Goal: Find specific page/section: Find specific page/section

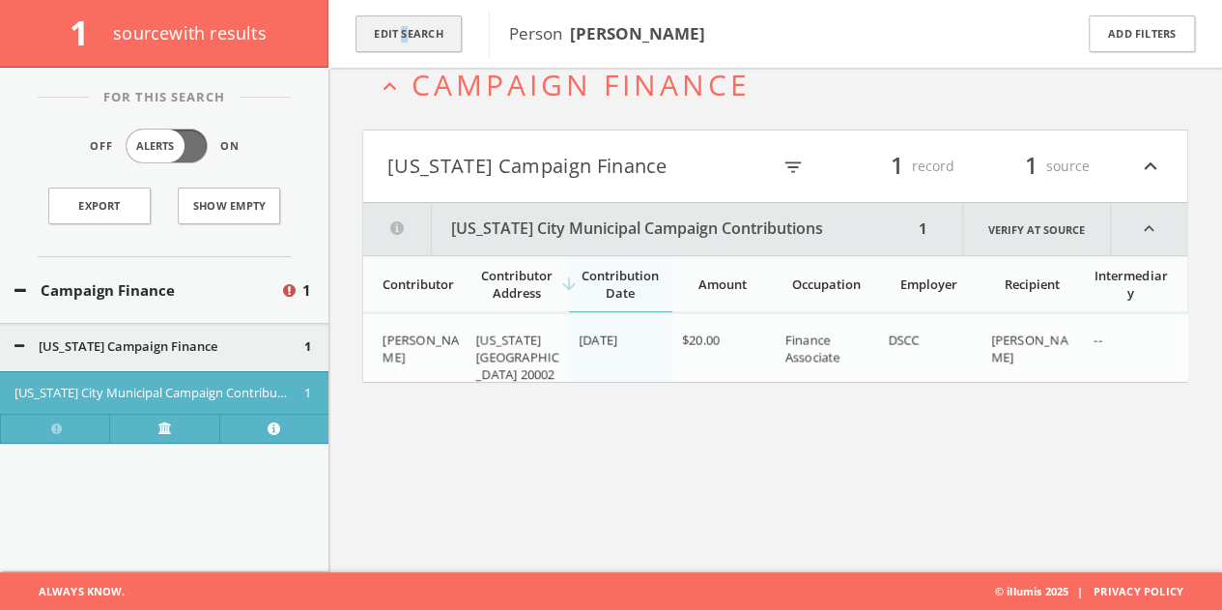
click at [404, 51] on div "Edit Search" at bounding box center [408, 34] width 160 height 68
click at [407, 42] on button "Edit Search" at bounding box center [408, 34] width 106 height 38
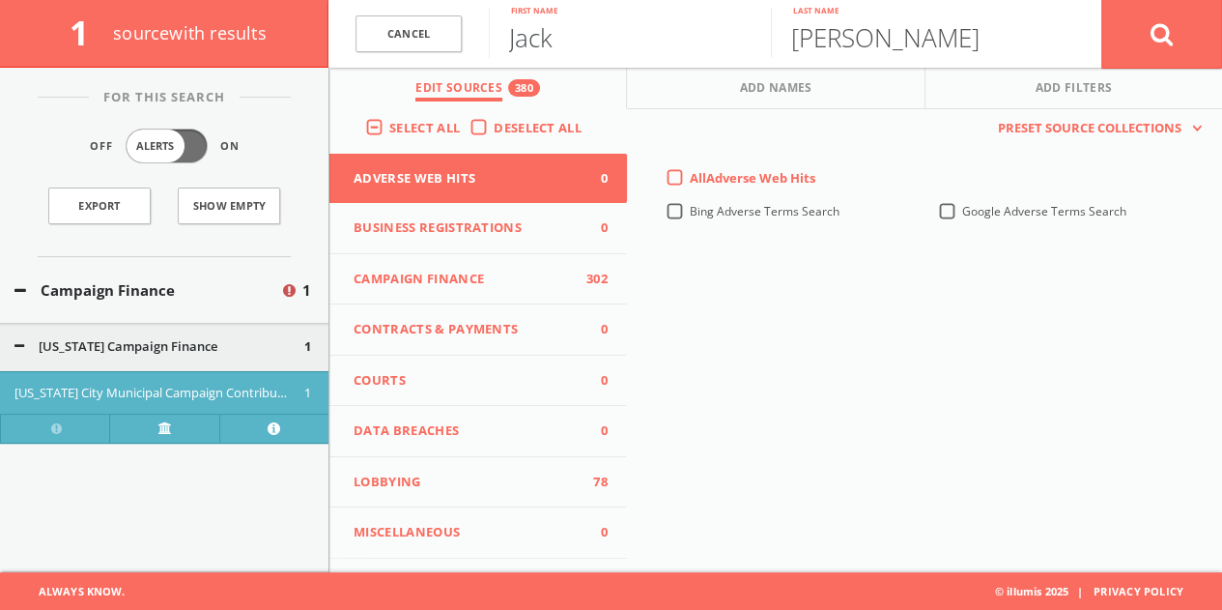
click at [541, 40] on input "Jack" at bounding box center [630, 33] width 282 height 50
type input "[PERSON_NAME]"
type input "Goldstucker"
click at [1101, 0] on button at bounding box center [1161, 34] width 121 height 70
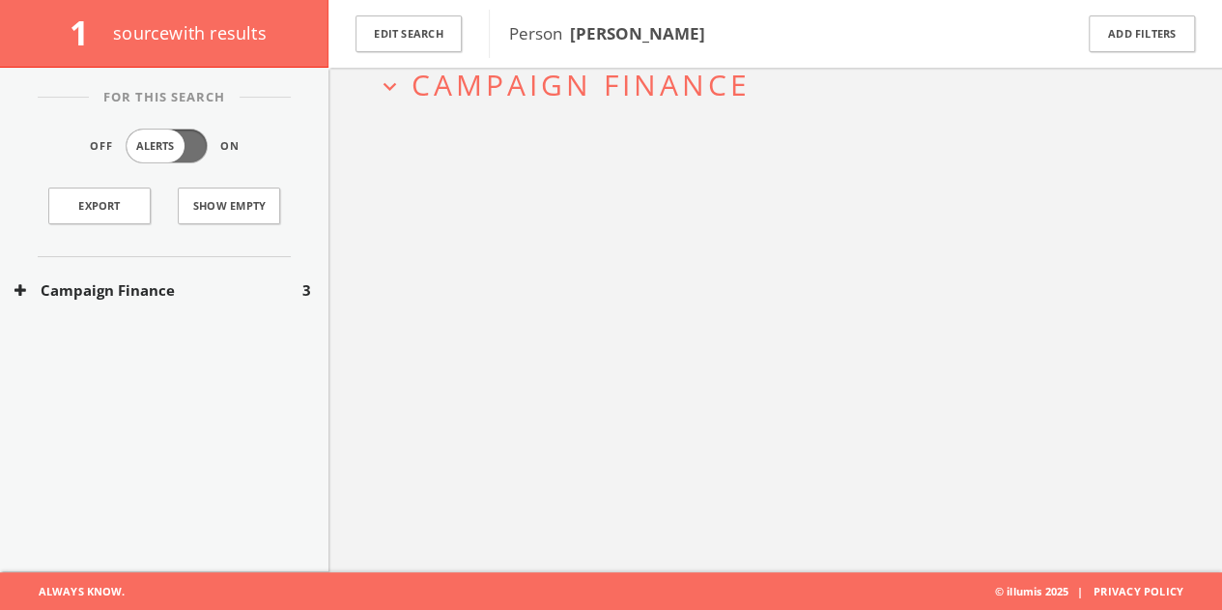
click at [124, 298] on div "Campaign Finance 3" at bounding box center [164, 290] width 328 height 67
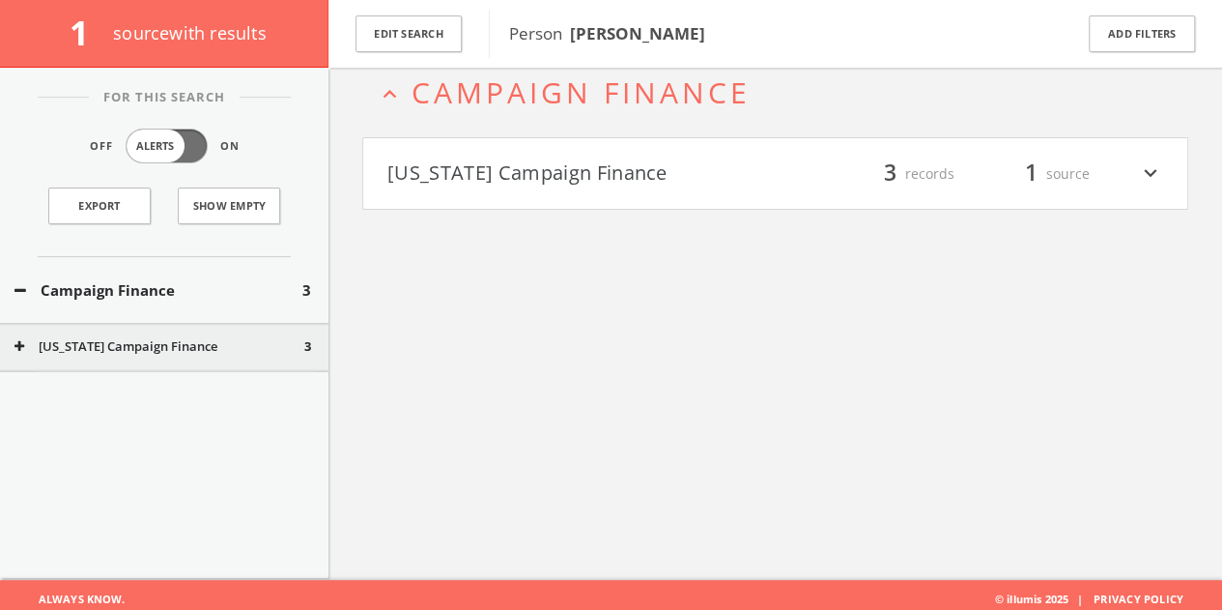
click at [603, 183] on button "[US_STATE] Campaign Finance" at bounding box center [581, 173] width 388 height 33
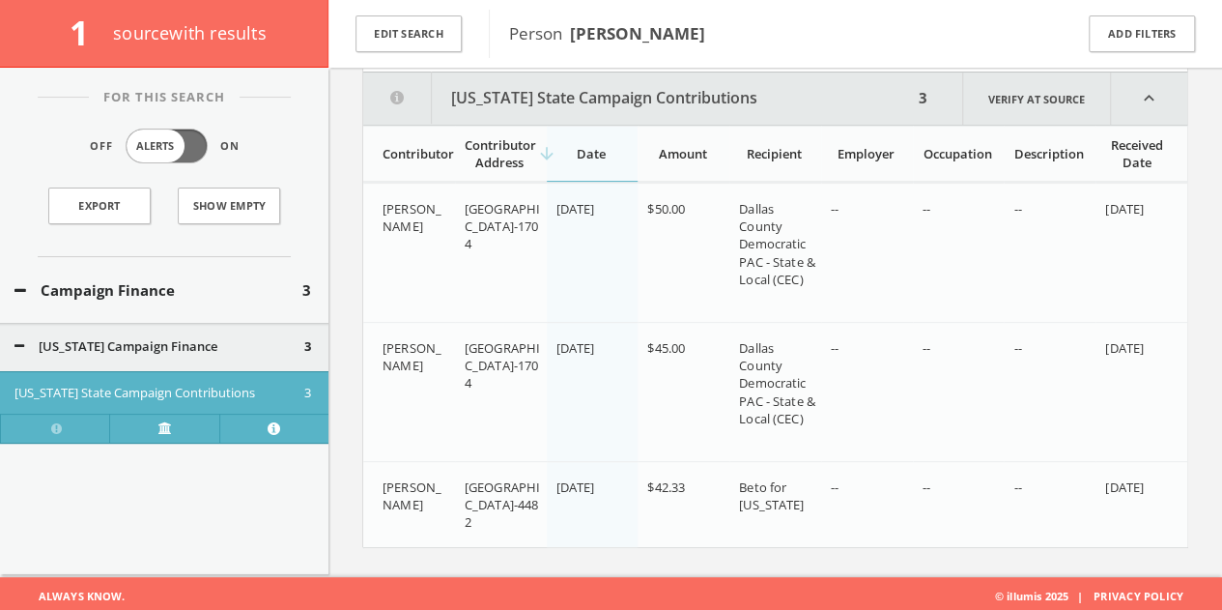
scroll to position [244, 0]
